Goal: Complete application form

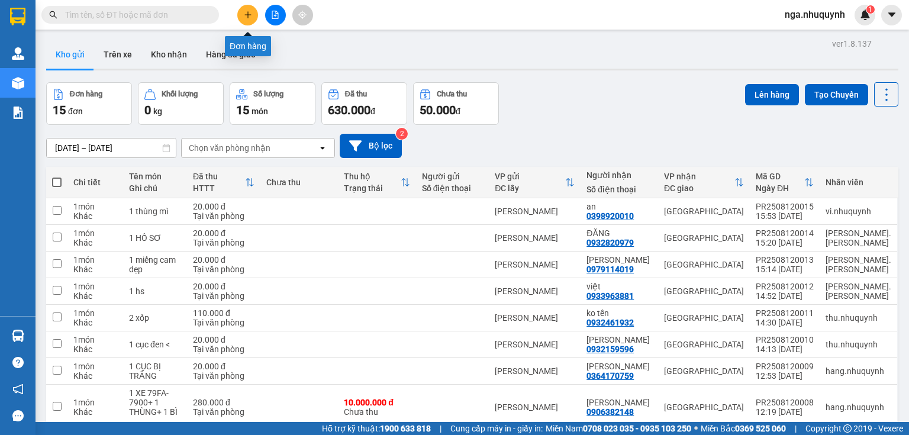
click at [248, 13] on icon "plus" at bounding box center [247, 14] width 1 height 7
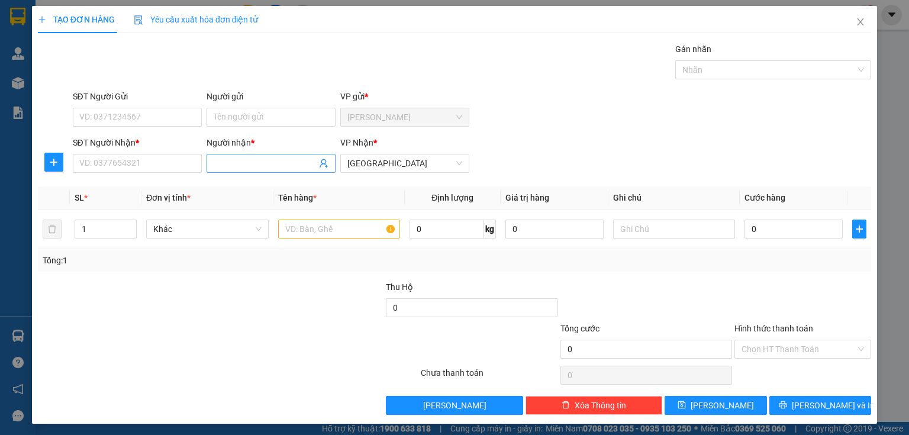
click at [211, 159] on span at bounding box center [271, 163] width 129 height 19
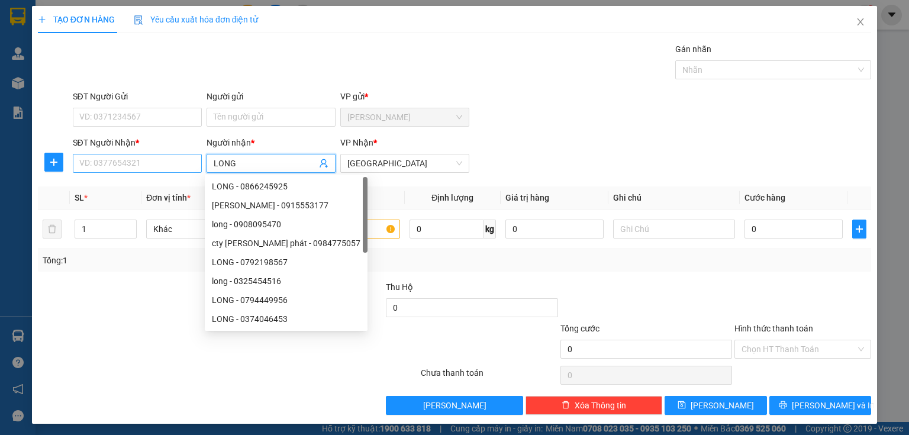
type input "LONG"
click at [134, 165] on input "SĐT Người Nhận *" at bounding box center [137, 163] width 129 height 19
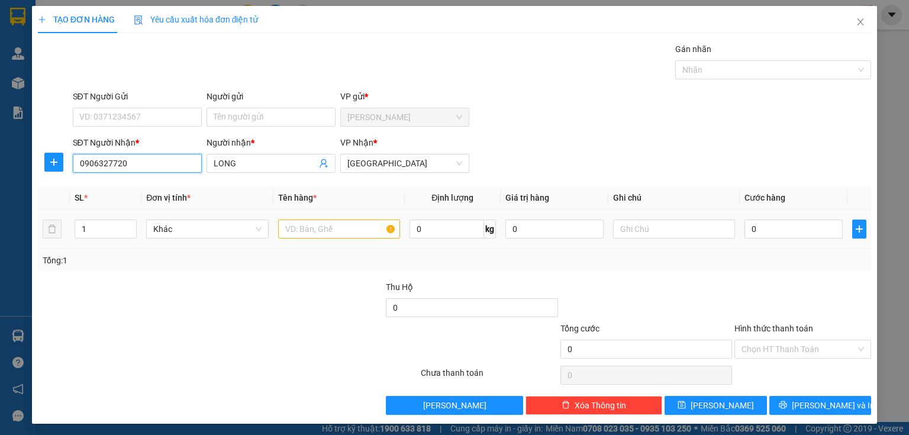
type input "0906327720"
click at [289, 231] on input "text" at bounding box center [339, 229] width 122 height 19
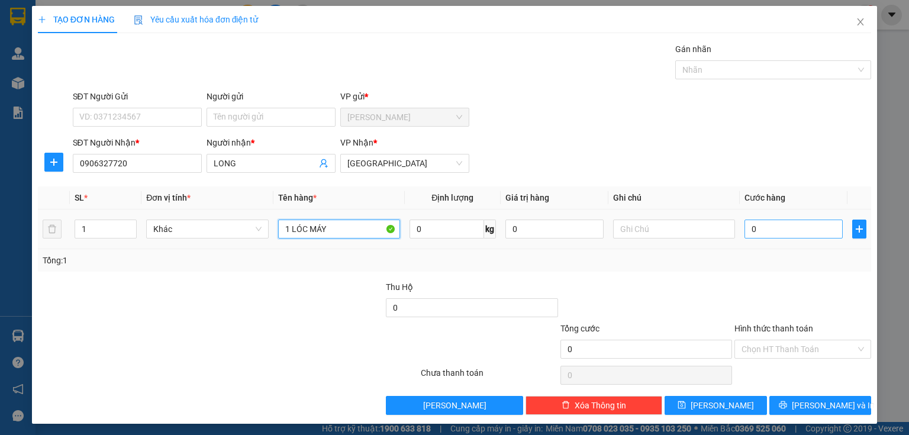
type input "1 LÓC MÁY"
click at [768, 235] on input "0" at bounding box center [794, 229] width 98 height 19
type input "2"
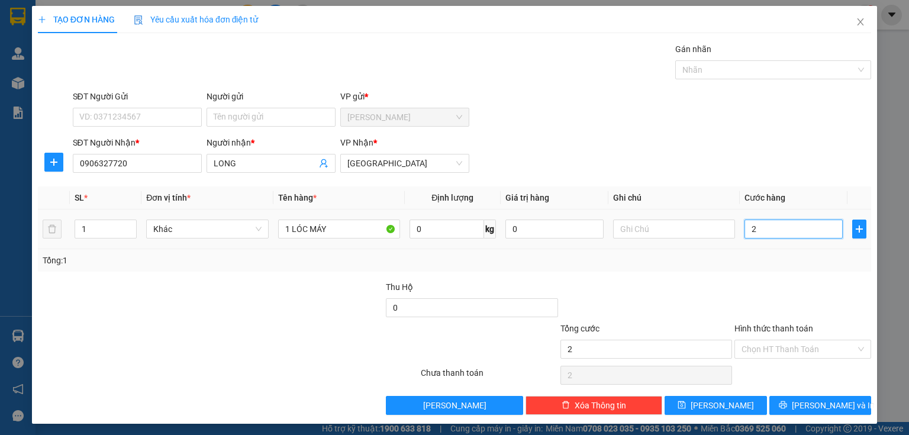
type input "20"
type input "200"
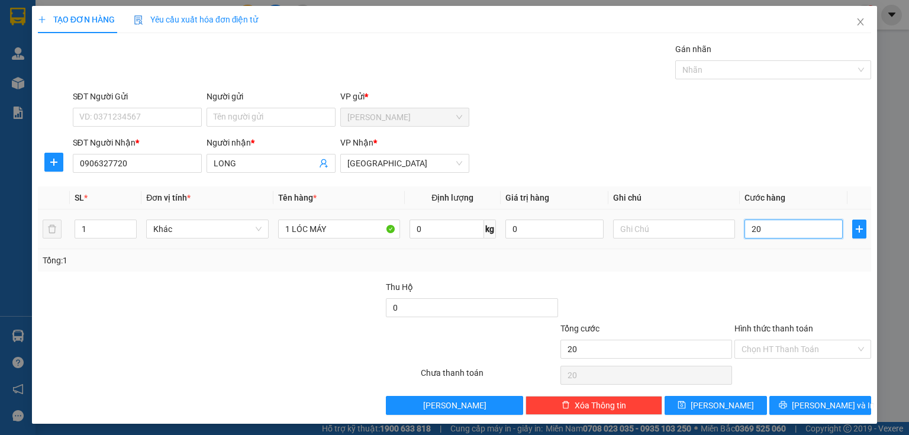
type input "200"
type input "2.000"
type input "20.000"
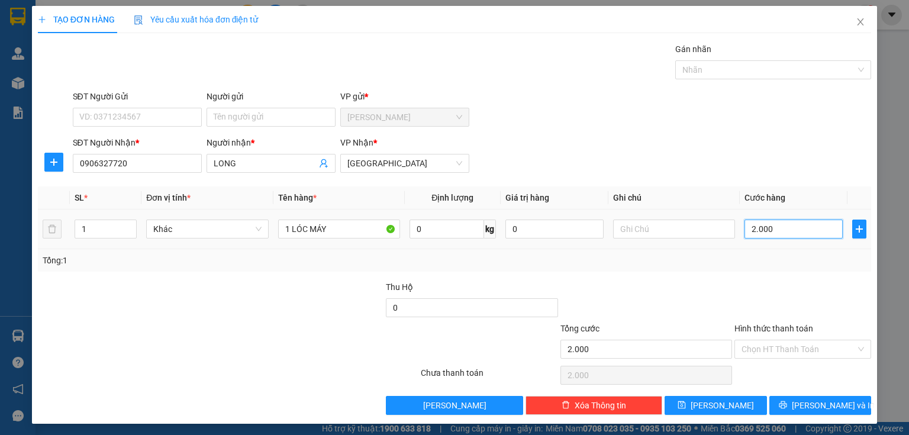
type input "20.000"
type input "200.000"
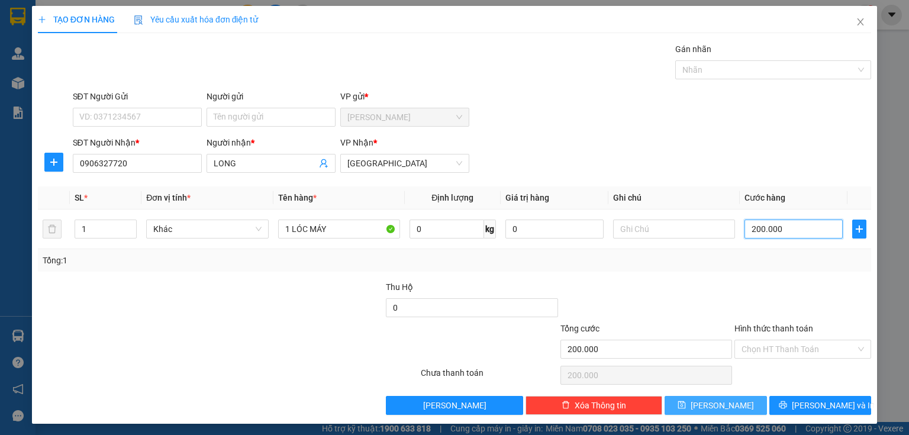
type input "200.000"
click at [706, 405] on button "[PERSON_NAME]" at bounding box center [716, 405] width 102 height 19
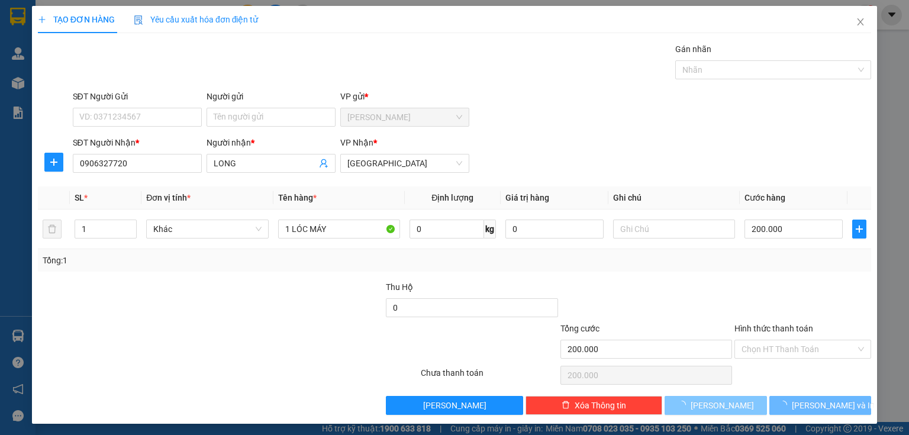
type input "0"
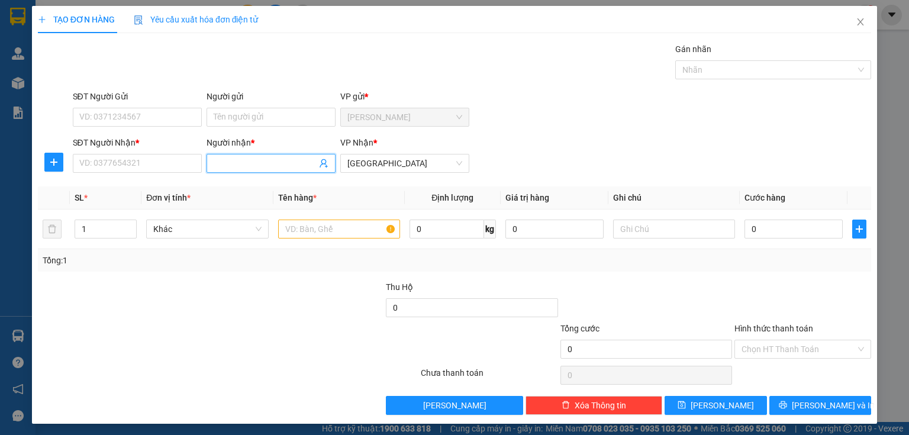
click at [219, 157] on input "Người nhận *" at bounding box center [265, 163] width 103 height 13
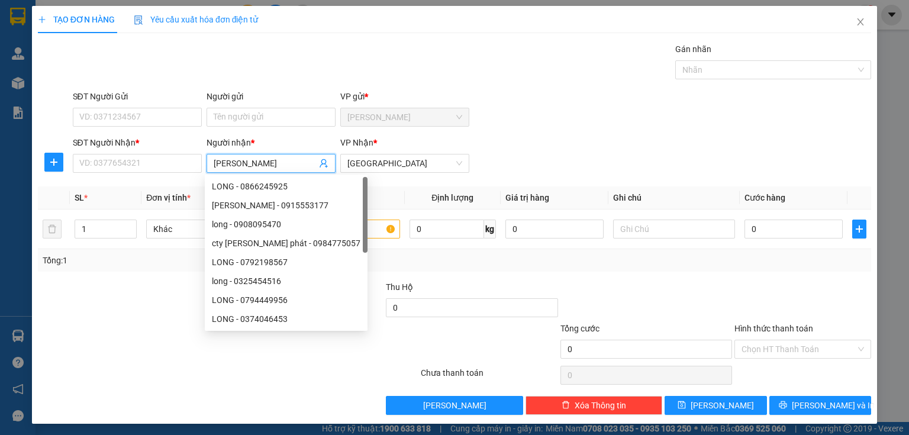
type input "[PERSON_NAME]"
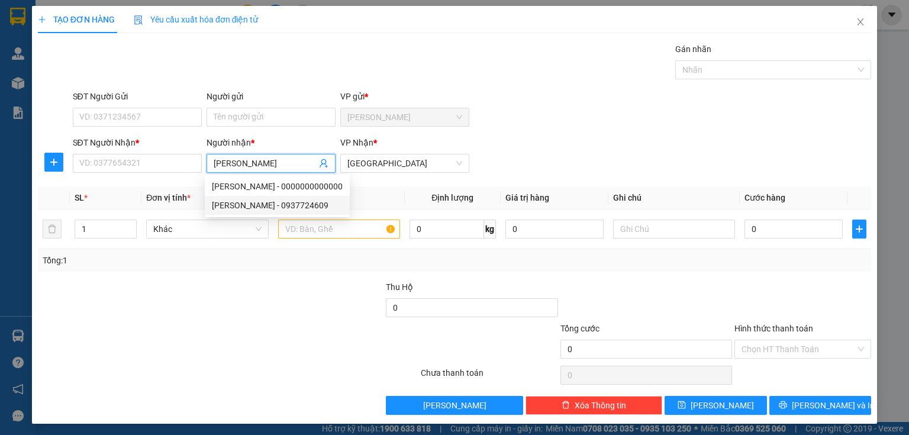
click at [265, 208] on div "[PERSON_NAME] - 0937724609" at bounding box center [277, 205] width 131 height 13
type input "0937724609"
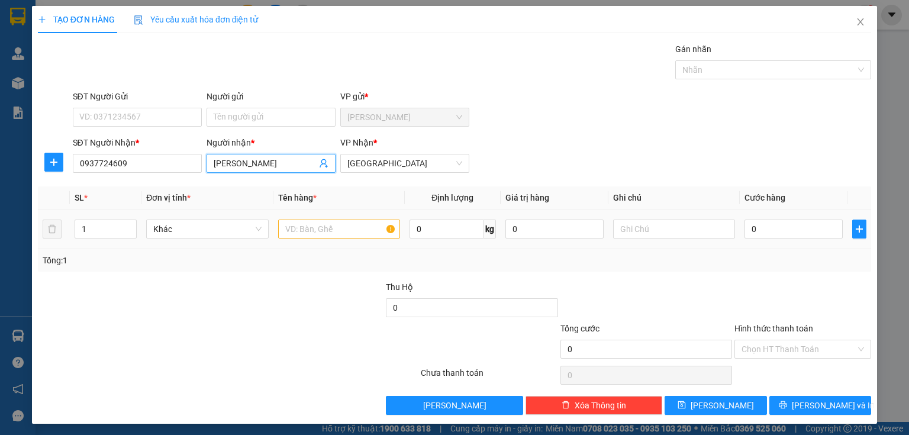
type input "[PERSON_NAME]"
click at [298, 232] on input "text" at bounding box center [339, 229] width 122 height 19
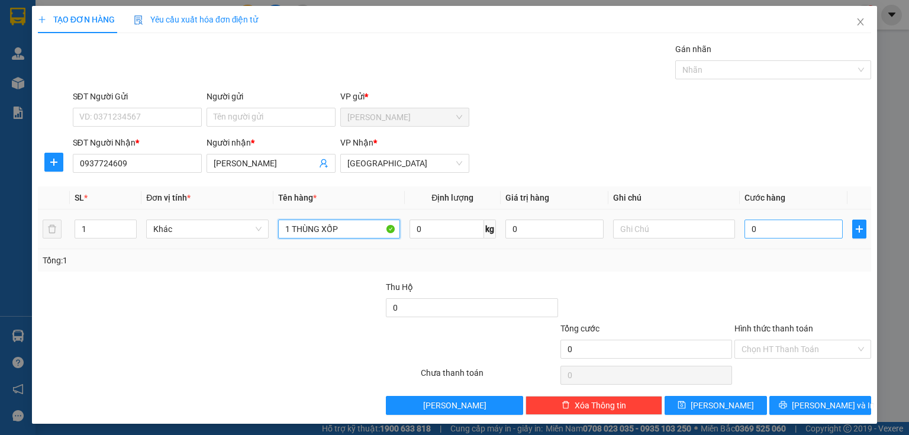
type input "1 THÙNG XỐP"
click at [763, 232] on input "0" at bounding box center [794, 229] width 98 height 19
type input "4"
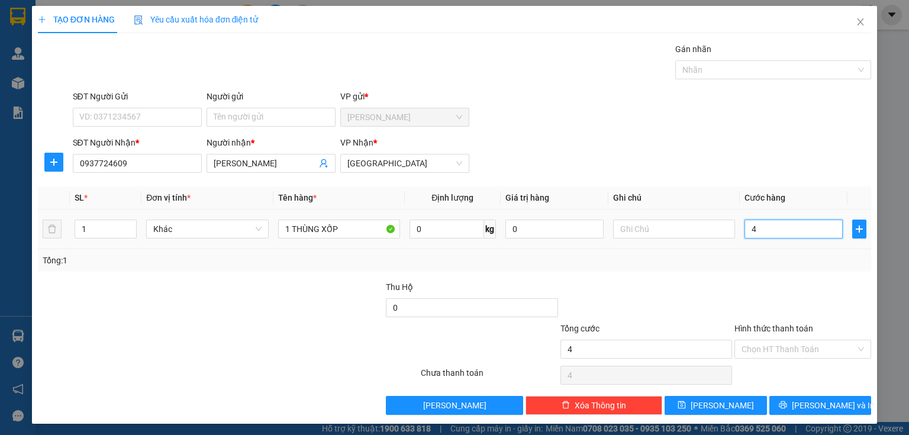
type input "40"
type input "400"
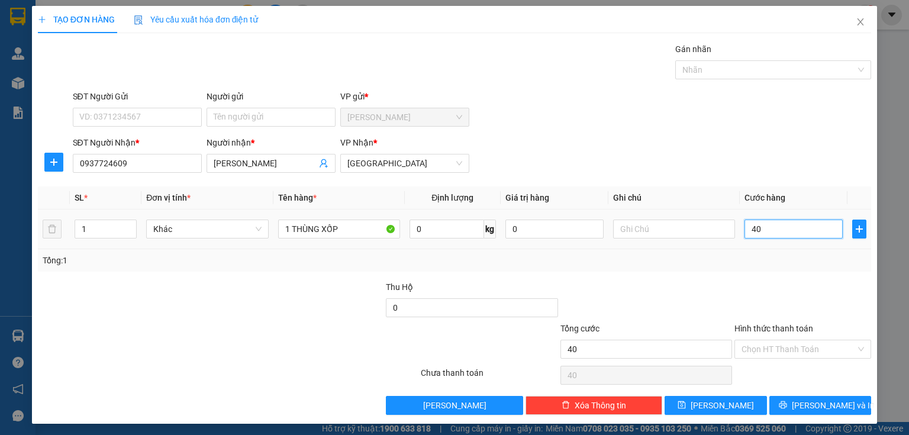
type input "400"
type input "4.000"
type input "40.000"
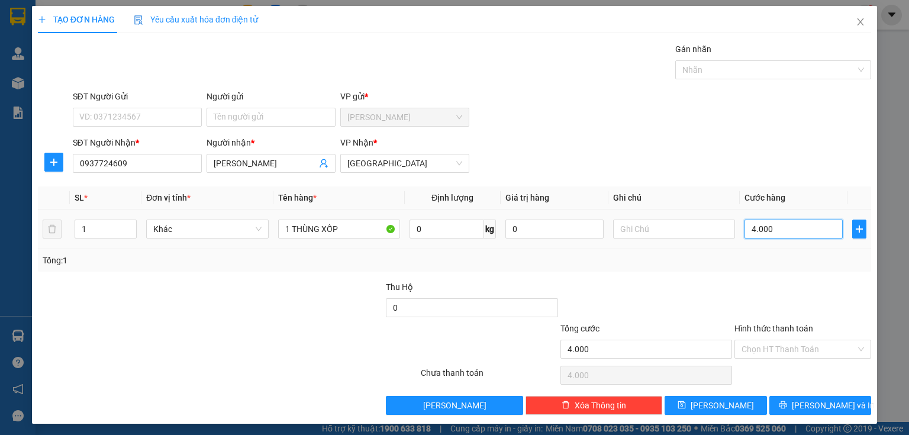
type input "40.000"
click at [758, 349] on input "Hình thức thanh toán" at bounding box center [799, 349] width 114 height 18
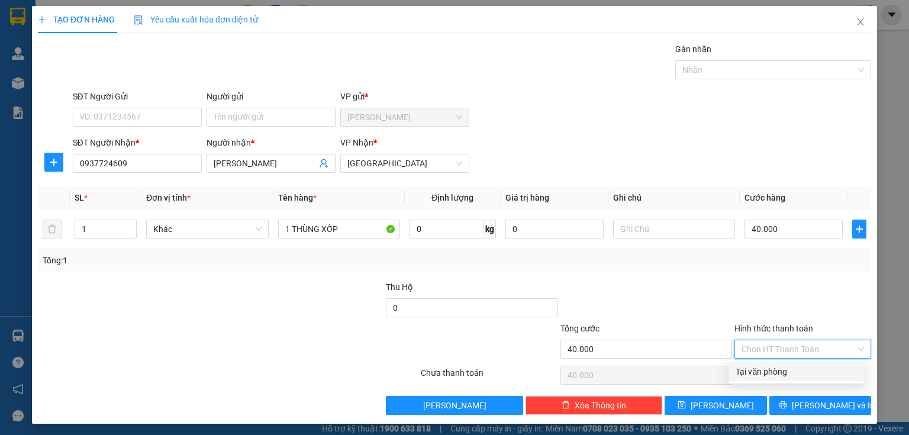
click at [761, 374] on div "Tại văn phòng" at bounding box center [797, 371] width 122 height 13
type input "0"
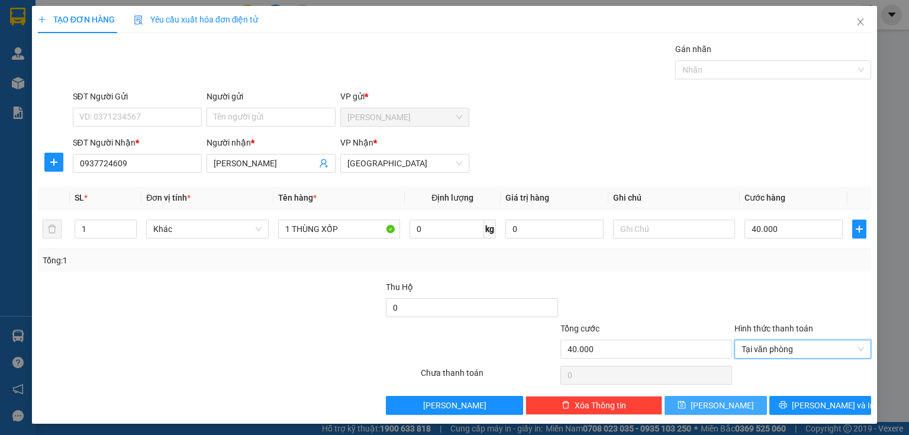
click at [723, 402] on button "[PERSON_NAME]" at bounding box center [716, 405] width 102 height 19
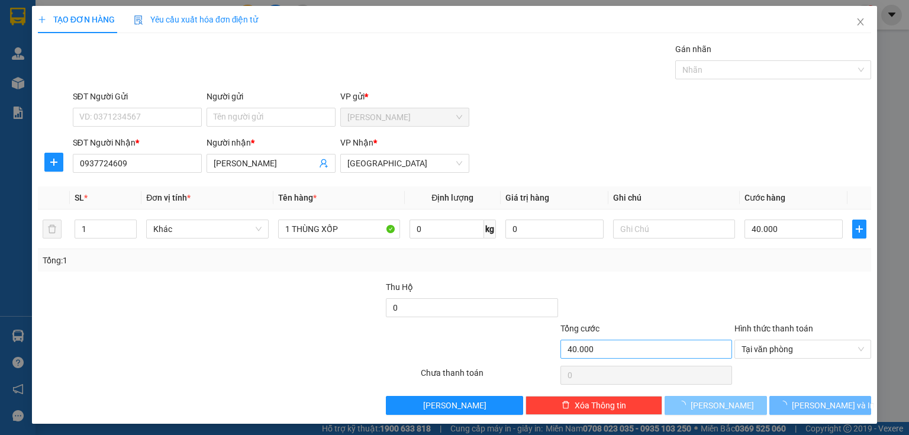
type input "0"
